Goal: Transaction & Acquisition: Purchase product/service

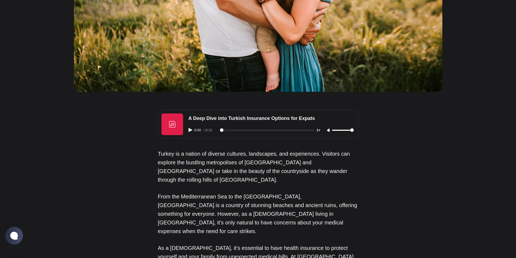
scroll to position [268, 0]
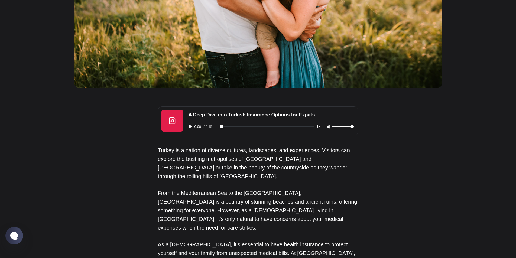
click at [191, 128] on div "0:00 / 6:15 1×" at bounding box center [271, 127] width 172 height 14
click at [191, 127] on icon "Play audio" at bounding box center [190, 126] width 4 height 4
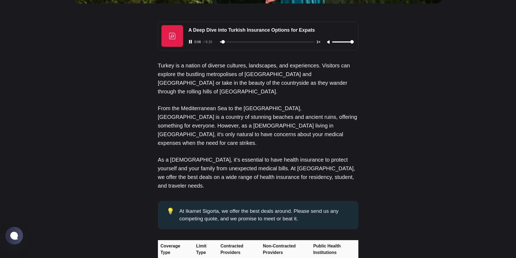
scroll to position [363, 0]
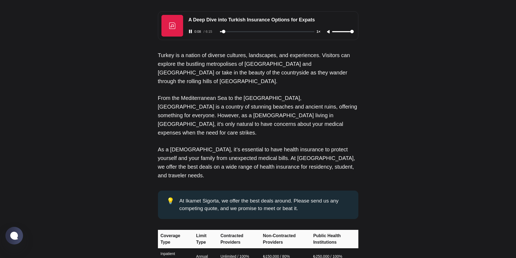
click at [192, 33] on div "0:08 / 6:15 1×" at bounding box center [271, 32] width 172 height 14
type input "10"
click at [192, 31] on icon "Pause audio" at bounding box center [190, 31] width 4 height 4
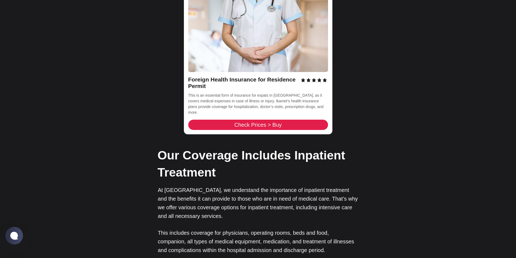
scroll to position [861, 0]
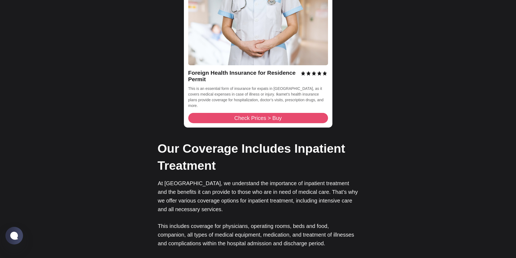
click at [255, 115] on span "Check Prices > Buy" at bounding box center [257, 117] width 47 height 5
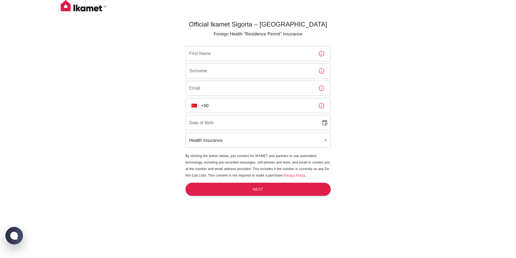
click at [225, 107] on input "+90" at bounding box center [257, 105] width 113 height 15
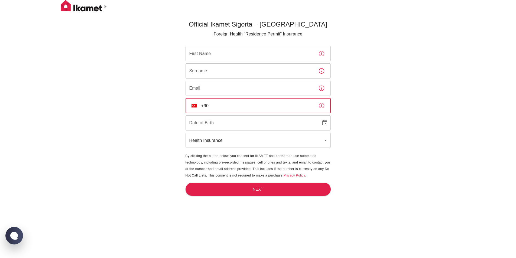
drag, startPoint x: 322, startPoint y: 107, endPoint x: 306, endPoint y: 26, distance: 82.6
click at [322, 107] on icon "button" at bounding box center [321, 105] width 6 height 6
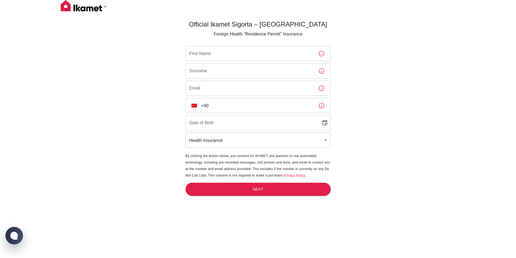
click at [225, 106] on input "+90" at bounding box center [257, 105] width 113 height 15
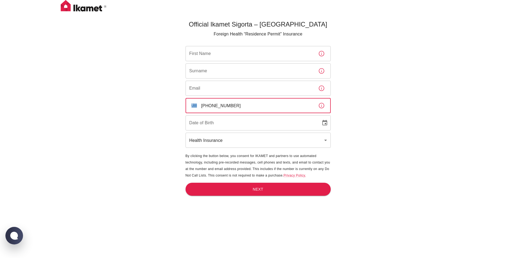
type input "+30 698 796 6393"
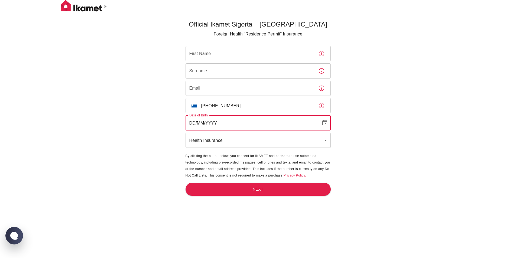
click at [223, 124] on input "DD/MM/YYYY" at bounding box center [251, 122] width 132 height 15
type input "21/06/2002"
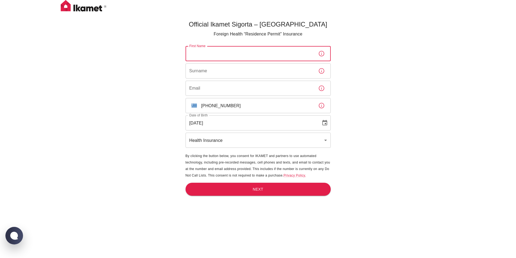
click at [220, 54] on input "First Name" at bounding box center [249, 53] width 128 height 15
type input "Nikoletta"
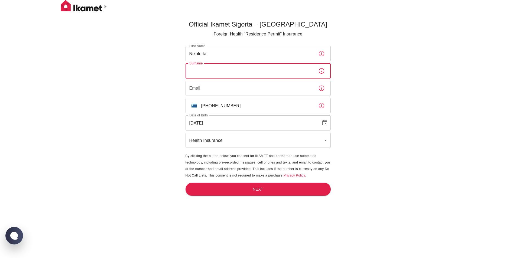
click at [204, 67] on input "Surname" at bounding box center [249, 70] width 128 height 15
type input "Pavlaki"
click at [198, 86] on input "Email" at bounding box center [249, 88] width 128 height 15
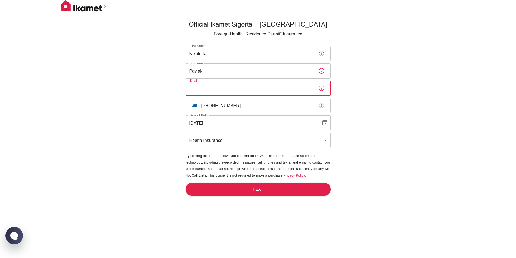
type input "nikjp21@gmail.com"
click at [325, 141] on body "Official Ikamet Sigorta – Turkey Foreign Health “Residence Permit” Insurance Fi…" at bounding box center [260, 138] width 520 height 276
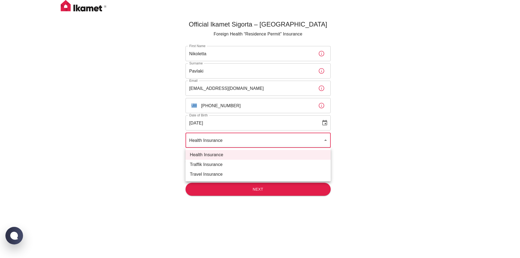
click at [238, 153] on li "Health Insurance" at bounding box center [257, 155] width 145 height 10
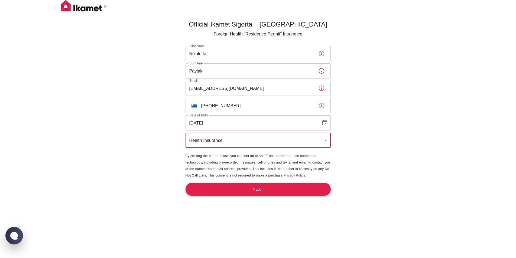
click at [236, 190] on button "Next" at bounding box center [257, 189] width 145 height 13
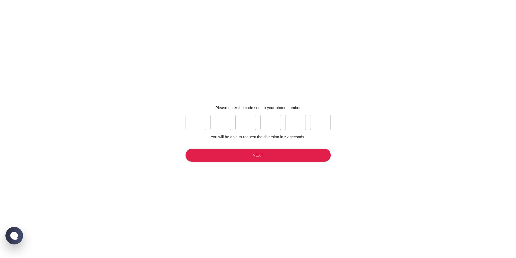
scroll to position [9, 0]
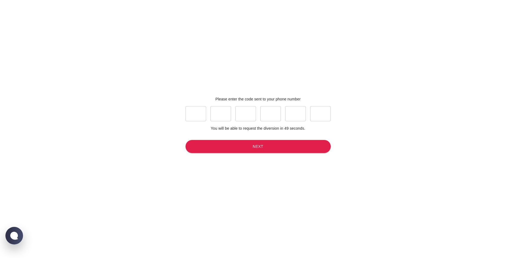
click at [204, 119] on div "​ ​ ​ ​ ​ ​" at bounding box center [257, 113] width 145 height 15
click at [203, 119] on input "text" at bounding box center [195, 113] width 21 height 15
type input "2"
type input "5"
type input "4"
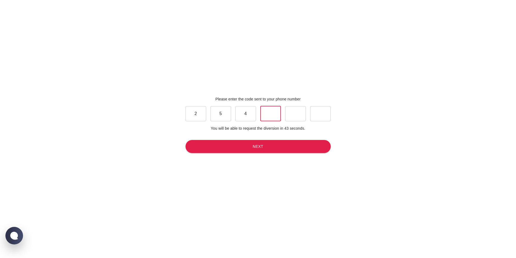
type input "4"
type input "1"
click at [222, 153] on div "Please enter the code sent to your phone number 2 ​ 5 ​ 4 ​ 4 ​ 1 ​ 1 ​ You wil…" at bounding box center [257, 125] width 149 height 258
click at [229, 149] on button "Next" at bounding box center [257, 146] width 145 height 13
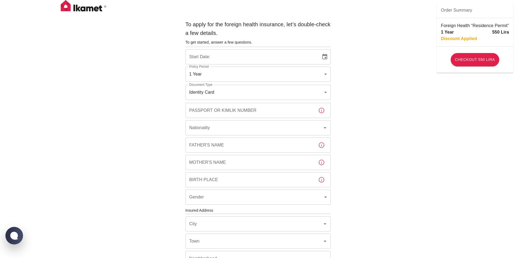
type input "b7343ef8-d55e-4554-96a8-76e30347e985"
type input "26/08/2025"
click at [319, 110] on icon "button" at bounding box center [321, 110] width 6 height 6
click at [321, 110] on icon "button" at bounding box center [321, 110] width 6 height 6
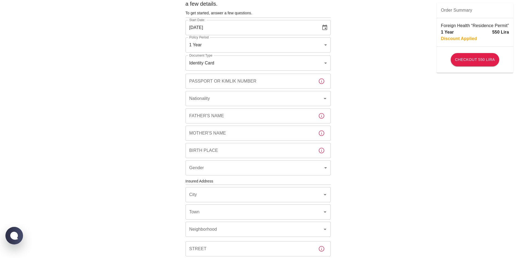
scroll to position [30, 0]
click at [260, 99] on input "Nationality" at bounding box center [250, 97] width 125 height 10
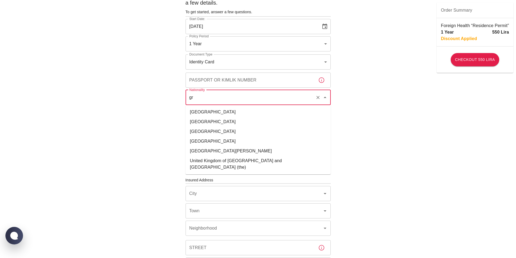
click at [243, 109] on li "Greece" at bounding box center [257, 112] width 145 height 10
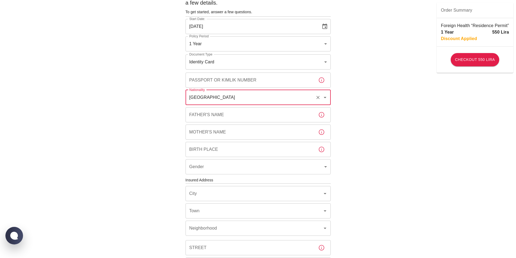
type input "Greece"
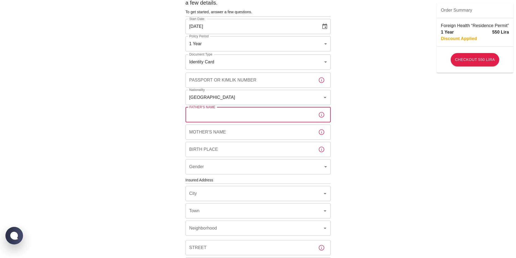
click at [241, 115] on input "Father's Name" at bounding box center [249, 114] width 128 height 15
type input "IOANNIS"
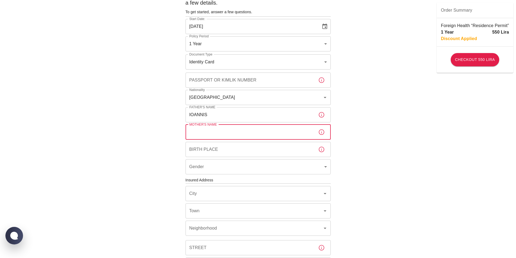
click at [231, 130] on input "Mother's Name" at bounding box center [249, 131] width 128 height 15
type input "AIKATERINI"
click at [217, 152] on input "Birth Place" at bounding box center [249, 149] width 128 height 15
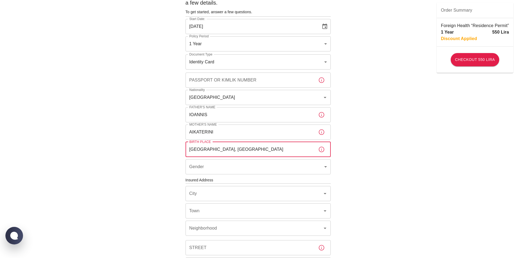
type input "ATHENS, GREECE"
click at [215, 168] on body "To apply for the foreign health insurance, let’s double-check a few details. To…" at bounding box center [258, 179] width 516 height 419
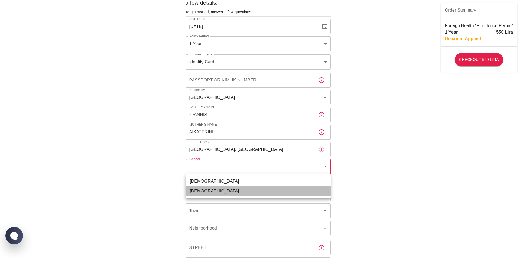
click at [214, 190] on li "Female" at bounding box center [257, 191] width 145 height 10
type input "female"
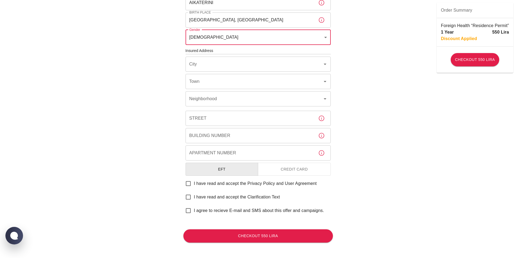
scroll to position [161, 0]
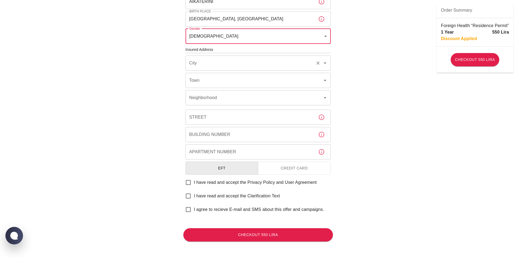
click at [296, 62] on input "City" at bounding box center [250, 63] width 125 height 10
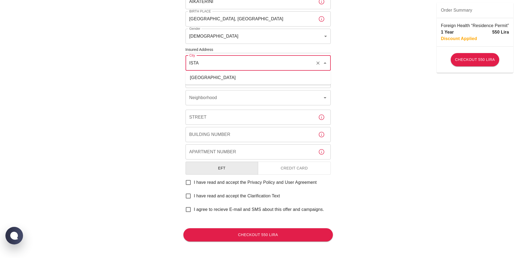
click at [258, 83] on ul "İstanbul" at bounding box center [257, 78] width 145 height 14
click at [257, 80] on li "İstanbul" at bounding box center [257, 78] width 145 height 10
type input "İstanbul"
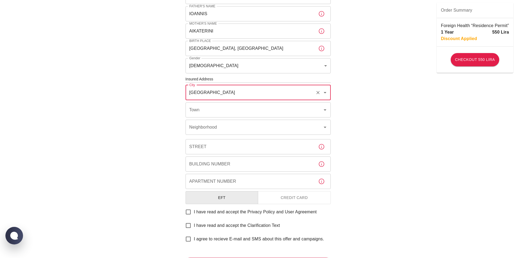
scroll to position [130, 0]
click at [317, 94] on icon "Clear" at bounding box center [317, 93] width 5 height 5
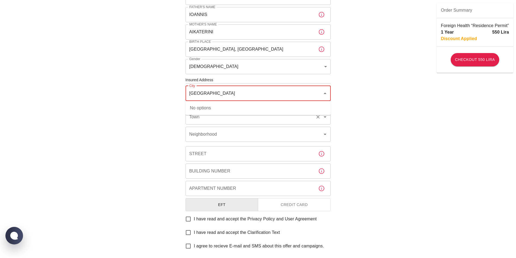
type input "ATHENS"
click at [277, 118] on input "Town" at bounding box center [250, 117] width 125 height 10
click at [416, 121] on div "To apply for the foreign health insurance, let’s double-check a few details. To…" at bounding box center [258, 83] width 516 height 426
click at [289, 117] on input "Town" at bounding box center [250, 117] width 125 height 10
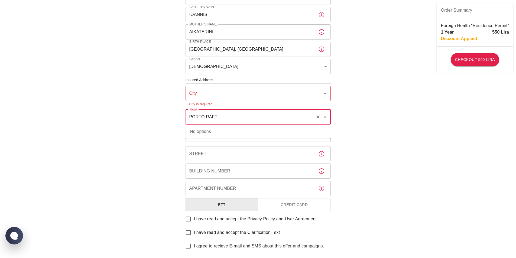
type input "PORTO RAFTI"
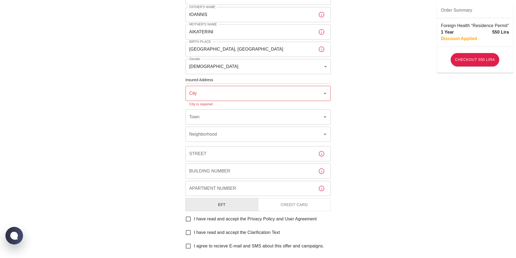
click at [355, 144] on div "To apply for the foreign health insurance, let’s double-check a few details. To…" at bounding box center [258, 83] width 516 height 426
click at [323, 93] on icon "Open" at bounding box center [325, 93] width 6 height 6
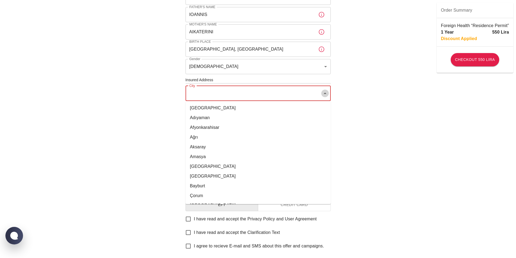
click at [323, 94] on icon "Close" at bounding box center [325, 93] width 6 height 6
click at [303, 93] on input "City" at bounding box center [254, 93] width 132 height 10
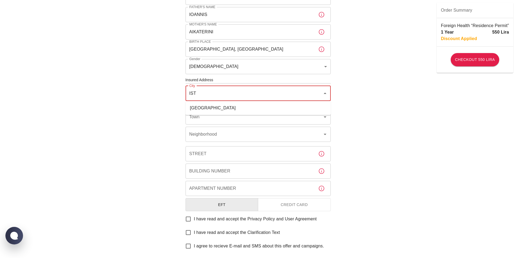
click at [289, 108] on li "İstanbul" at bounding box center [257, 108] width 145 height 10
type input "İstanbul"
